Goal: Transaction & Acquisition: Purchase product/service

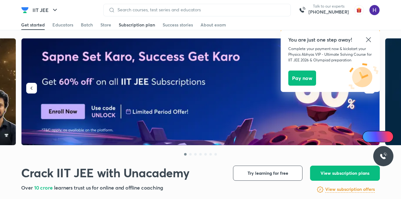
click at [132, 20] on link "Subscription plan" at bounding box center [137, 25] width 36 height 10
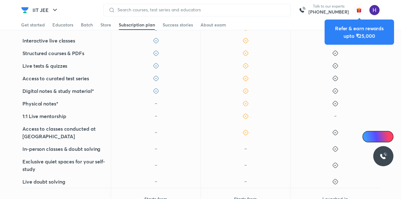
scroll to position [273, 0]
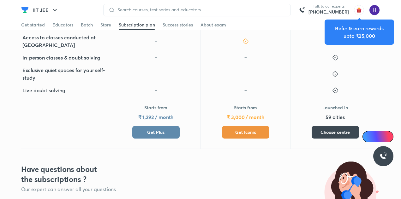
click at [237, 135] on span "Get Iconic" at bounding box center [245, 132] width 21 height 6
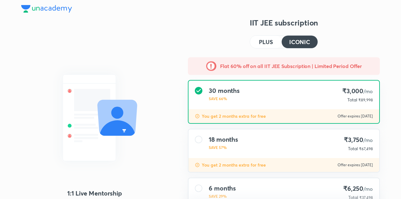
click at [234, 96] on p "SAVE 66%" at bounding box center [223, 99] width 31 height 6
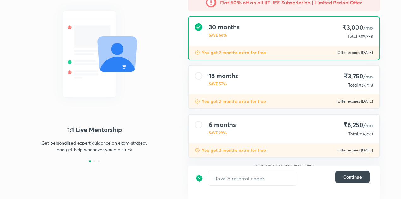
scroll to position [64, 0]
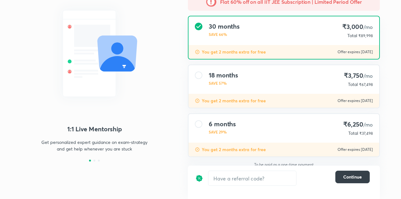
click at [349, 178] on span "Continue" at bounding box center [352, 177] width 19 height 6
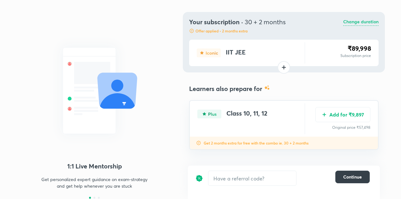
scroll to position [27, 0]
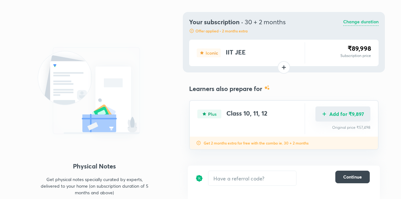
click at [344, 116] on button "Add for ₹9,897" at bounding box center [342, 114] width 55 height 15
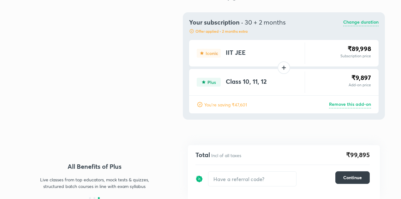
scroll to position [27, 0]
click at [352, 179] on span "Continue" at bounding box center [352, 178] width 19 height 6
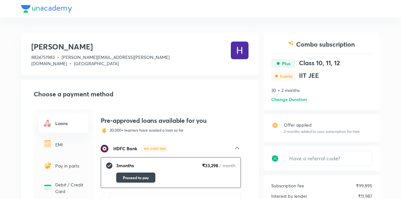
click at [311, 80] on h4 "IIT JEE" at bounding box center [335, 77] width 73 height 10
click at [317, 79] on h4 "IIT JEE" at bounding box center [335, 77] width 73 height 10
drag, startPoint x: 317, startPoint y: 79, endPoint x: 295, endPoint y: 77, distance: 22.2
click at [295, 77] on div "IIT JEE" at bounding box center [321, 77] width 101 height 10
click at [333, 67] on h4 "Class 10, 11, 12" at bounding box center [335, 64] width 73 height 10
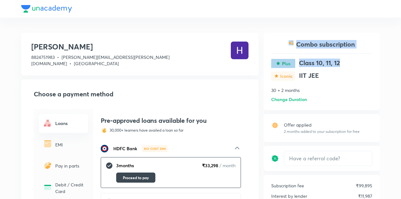
drag, startPoint x: 333, startPoint y: 67, endPoint x: 271, endPoint y: 60, distance: 62.2
click at [271, 60] on div "Class 10, 11, 12" at bounding box center [321, 64] width 101 height 10
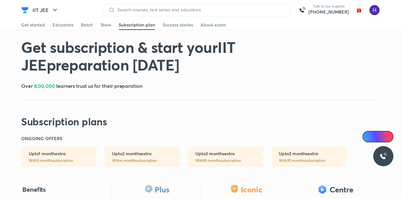
click at [111, 25] on div "Get started Educators Batch Store Subscription plan Success stories About exam" at bounding box center [200, 25] width 358 height 10
click at [106, 25] on div "Store" at bounding box center [105, 25] width 11 height 6
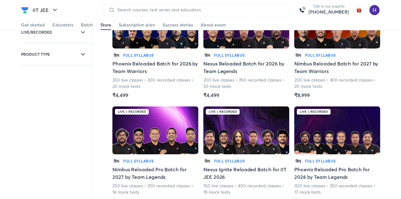
scroll to position [179, 0]
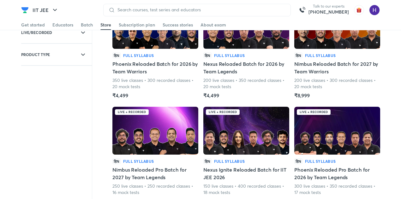
click at [134, 67] on h5 "Phoenix Reloaded Batch for 2026 by Team Warriors" at bounding box center [155, 67] width 86 height 15
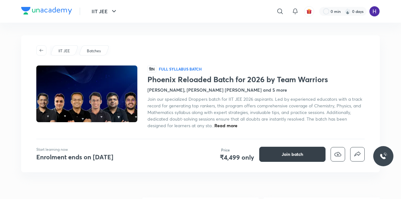
click at [289, 155] on span "Join batch" at bounding box center [291, 154] width 21 height 6
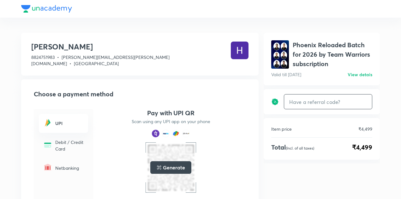
click at [335, 102] on input "text" at bounding box center [328, 102] width 88 height 15
type input "u5"
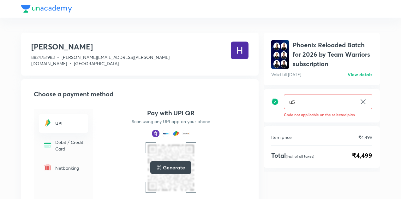
click at [365, 103] on icon at bounding box center [363, 102] width 8 height 8
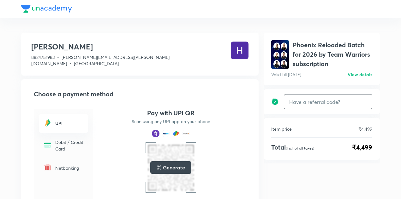
click at [334, 100] on input "text" at bounding box center [328, 102] width 88 height 15
type input "unacademy"
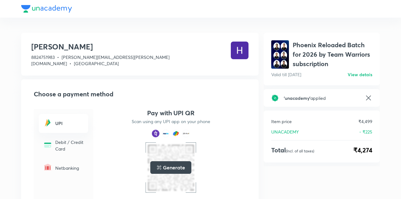
click at [368, 132] on p "- ₹225" at bounding box center [365, 132] width 13 height 7
click at [379, 134] on div "Item price ₹4,499 UNACADEMY - ₹225 Total (Incl. of all taxes) ₹4,274" at bounding box center [321, 137] width 116 height 52
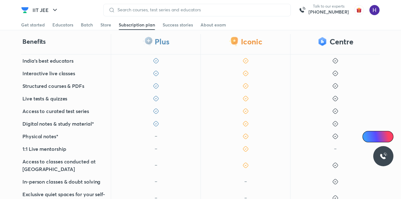
scroll to position [282, 0]
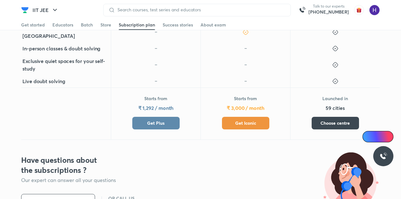
click at [240, 127] on button "Get Iconic" at bounding box center [245, 123] width 47 height 13
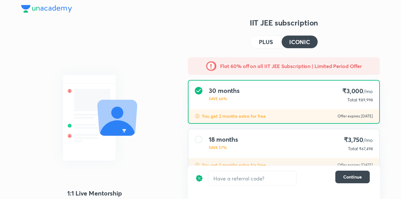
click at [248, 67] on h5 "Flat 60% off on all IIT JEE Subscription | Limited Period Offer" at bounding box center [291, 66] width 142 height 8
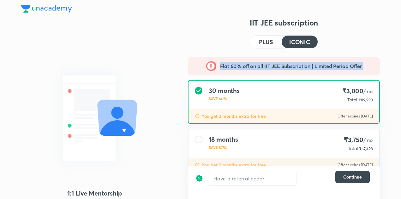
click at [248, 67] on h5 "Flat 60% off on all IIT JEE Subscription | Limited Period Offer" at bounding box center [291, 66] width 142 height 8
click at [260, 43] on h4 "PLUS" at bounding box center [266, 42] width 14 height 6
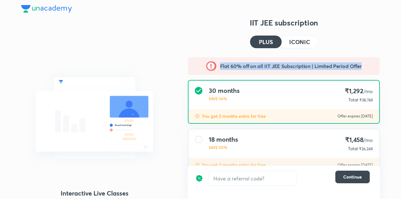
click at [301, 44] on h4 "ICONIC" at bounding box center [299, 42] width 21 height 6
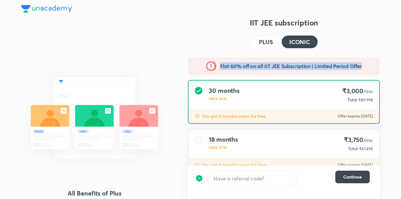
scroll to position [97, 0]
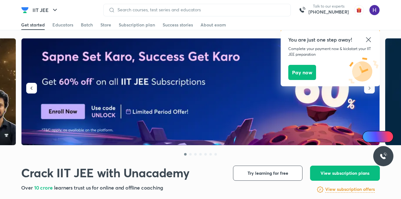
click at [367, 41] on icon at bounding box center [368, 39] width 5 height 5
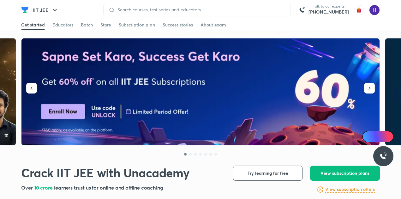
click at [174, 136] on img at bounding box center [200, 91] width 358 height 107
click at [133, 24] on div "Subscription plan" at bounding box center [137, 25] width 36 height 6
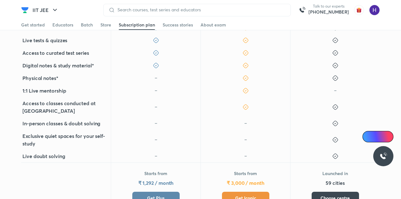
scroll to position [241, 0]
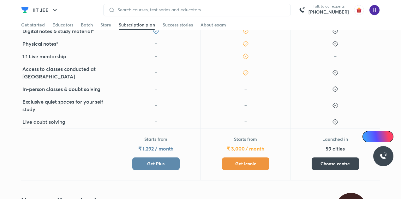
click at [243, 163] on span "Get Iconic" at bounding box center [245, 164] width 21 height 6
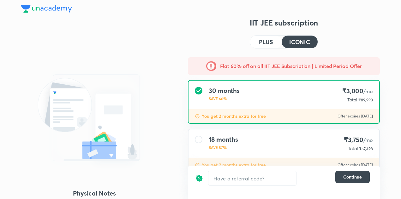
scroll to position [97, 0]
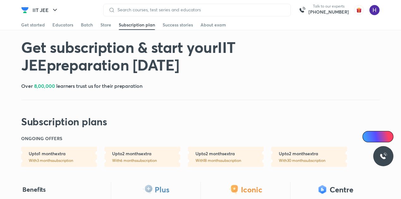
scroll to position [261, 0]
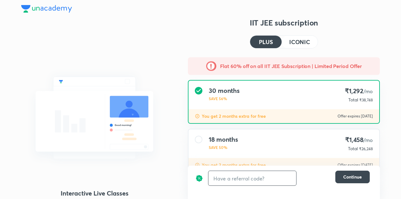
click at [227, 178] on input "text" at bounding box center [252, 178] width 88 height 15
type input "UNLOCK"
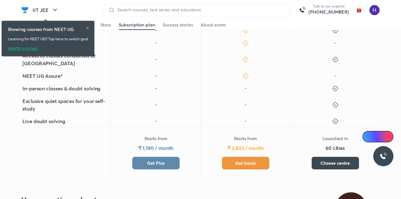
click at [154, 160] on span "Get Plus" at bounding box center [155, 163] width 17 height 6
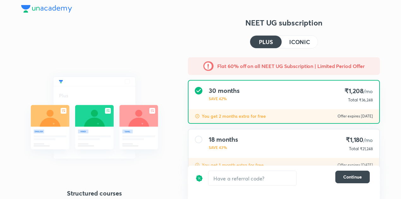
scroll to position [70, 0]
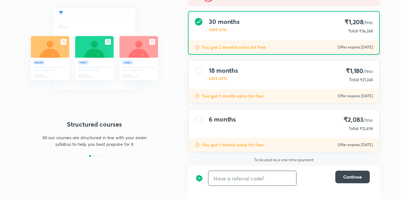
click at [242, 173] on input "text" at bounding box center [252, 178] width 88 height 15
type input "UNLOCK"
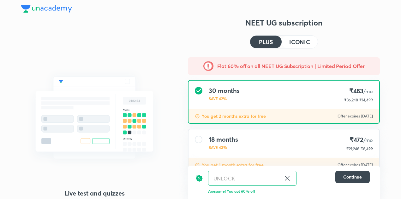
click at [269, 66] on h5 "Flat 60% off on all NEET UG Subscription | Limited Period Offer" at bounding box center [290, 66] width 147 height 8
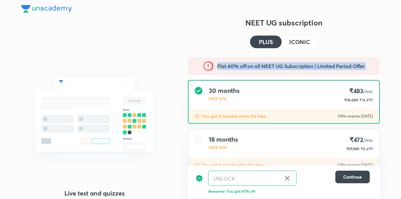
click at [269, 66] on h5 "Flat 60% off on all NEET UG Subscription | Limited Period Offer" at bounding box center [290, 66] width 147 height 8
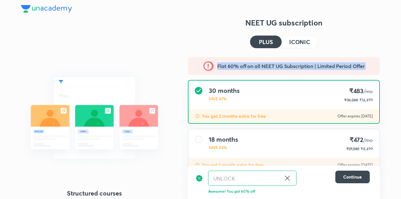
copy div "Flat 60% off on all NEET UG Subscription | Limited Period Offer"
